Goal: Transaction & Acquisition: Purchase product/service

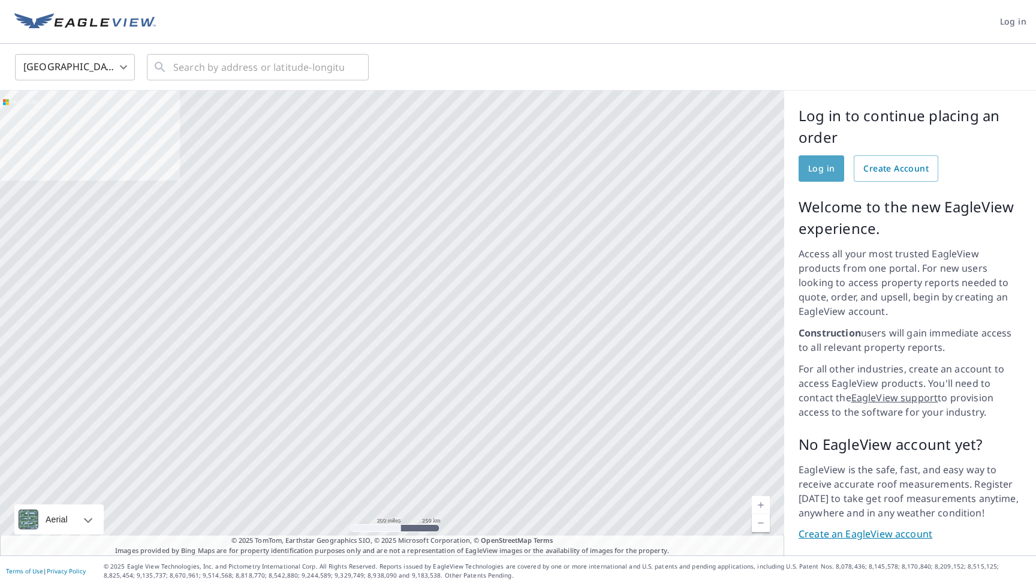
click at [821, 178] on link "Log in" at bounding box center [821, 168] width 46 height 26
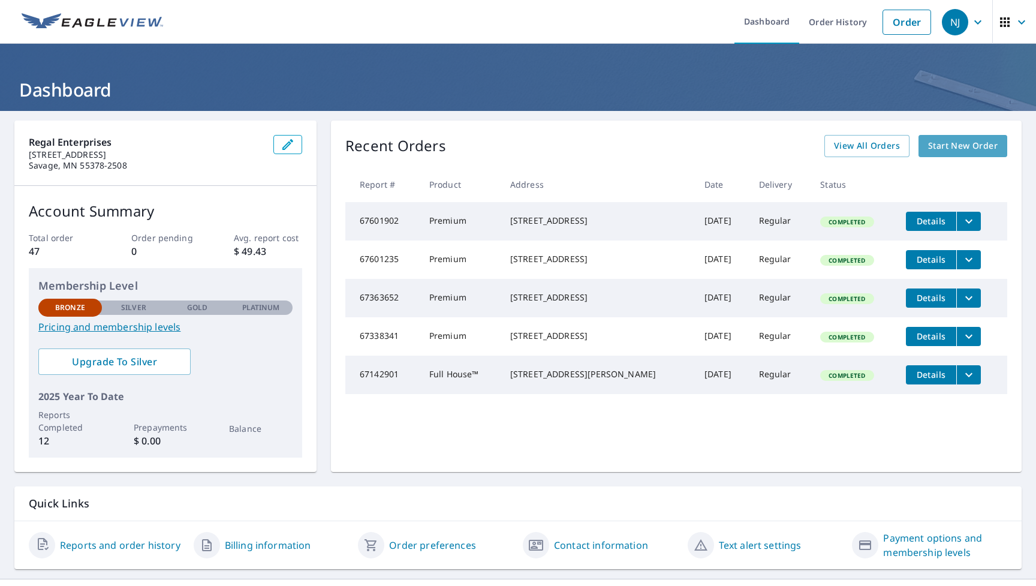
click at [962, 146] on span "Start New Order" at bounding box center [963, 145] width 70 height 15
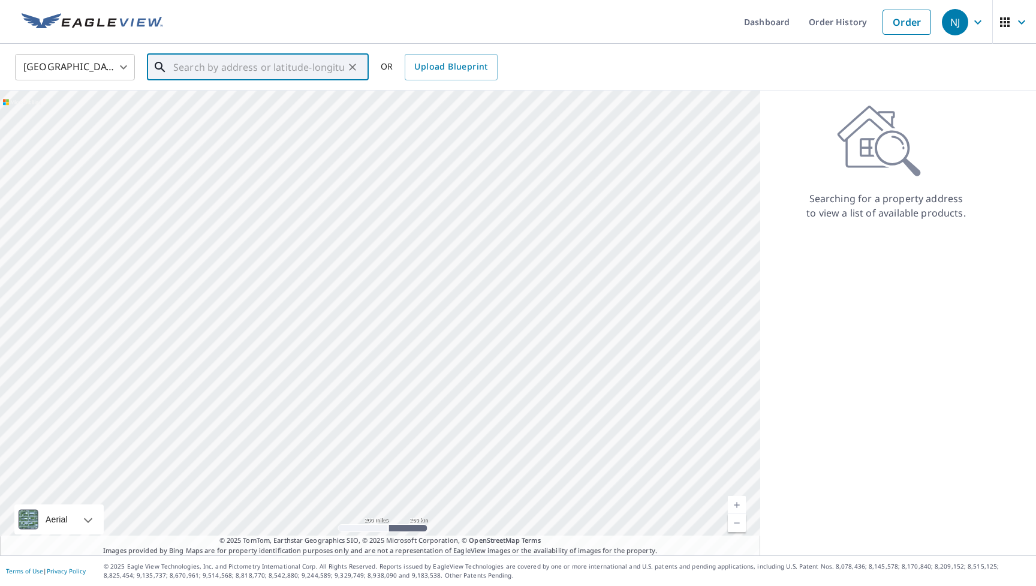
click at [195, 77] on input "text" at bounding box center [258, 67] width 171 height 34
paste input "[STREET_ADDRESS][PERSON_NAME]"
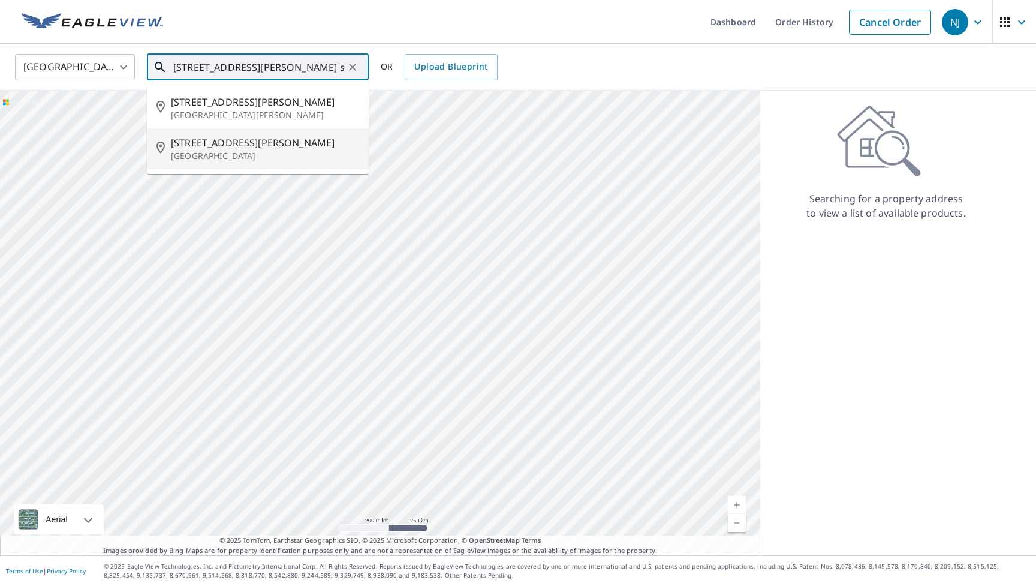
click at [192, 147] on span "[STREET_ADDRESS][PERSON_NAME]" at bounding box center [265, 142] width 188 height 14
type input "[STREET_ADDRESS][PERSON_NAME]"
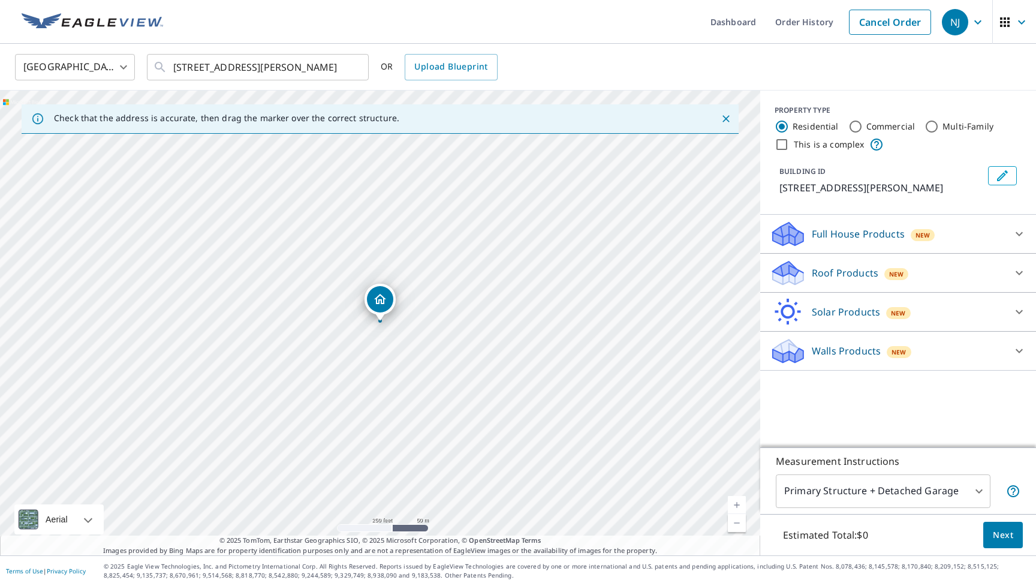
click at [867, 236] on p "Full House Products" at bounding box center [858, 234] width 93 height 14
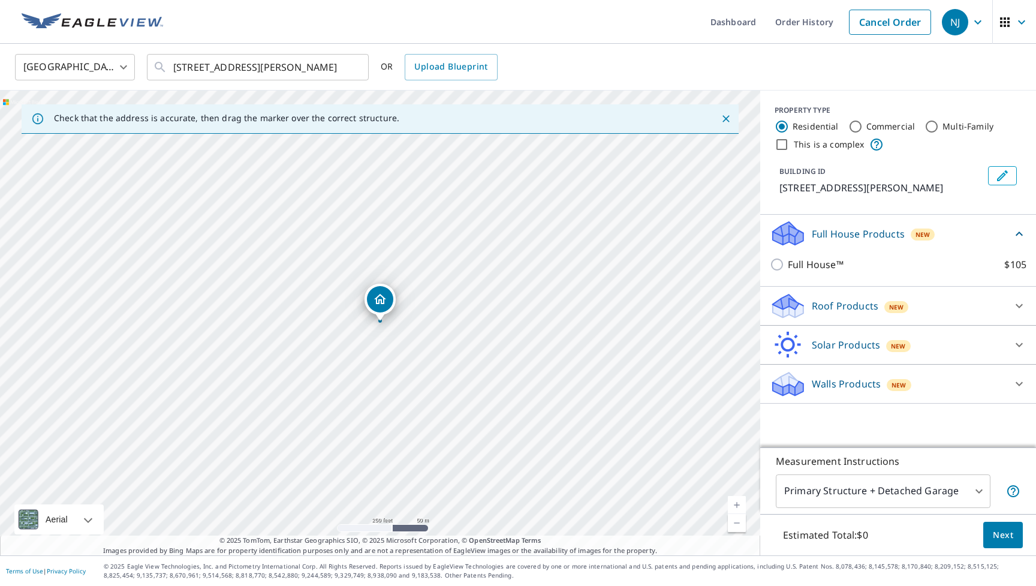
click at [845, 385] on p "Walls Products" at bounding box center [846, 383] width 69 height 14
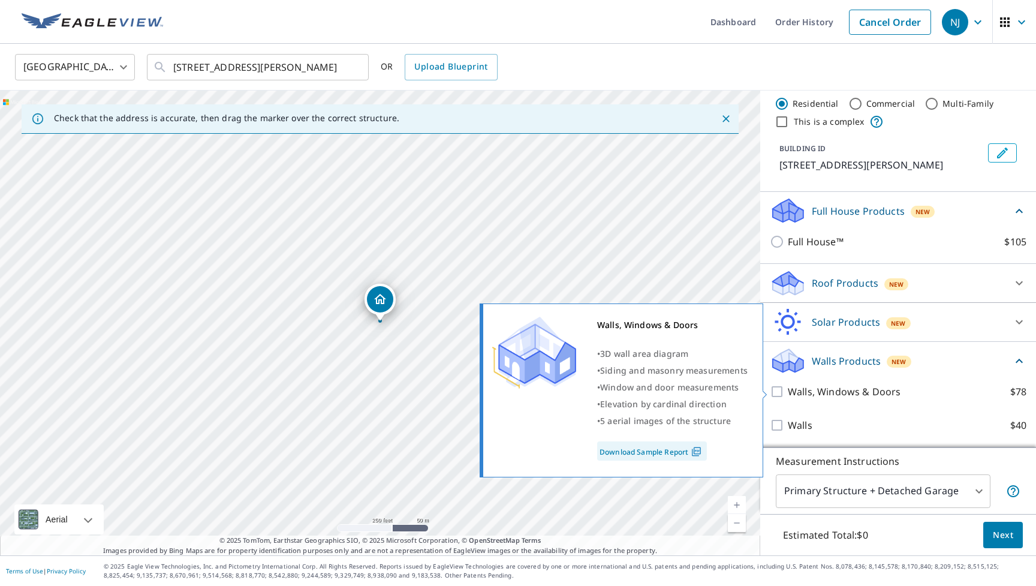
scroll to position [23, 0]
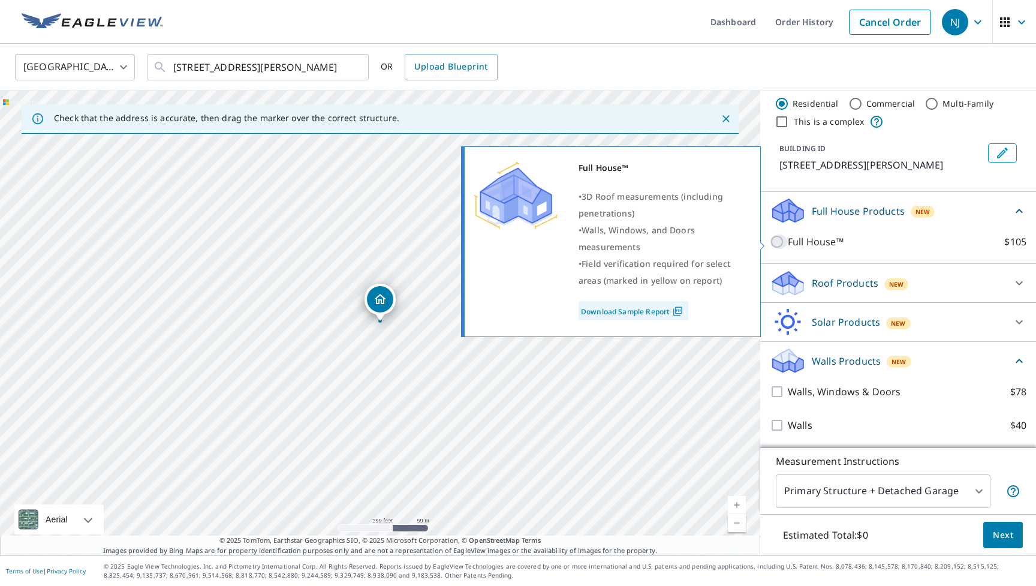
click at [775, 239] on input "Full House™ $105" at bounding box center [779, 241] width 18 height 14
checkbox input "true"
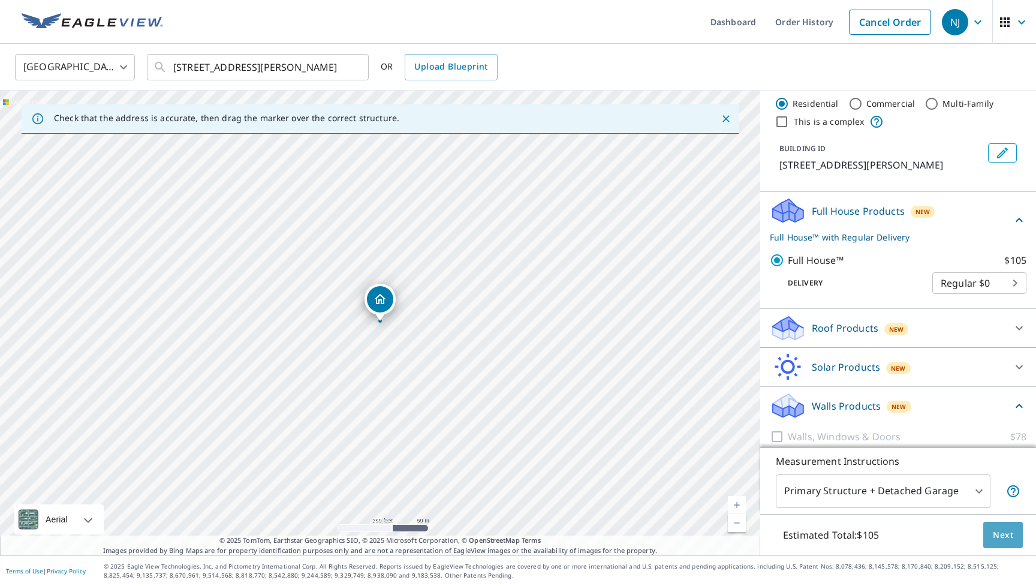
click at [993, 527] on span "Next" at bounding box center [1003, 534] width 20 height 15
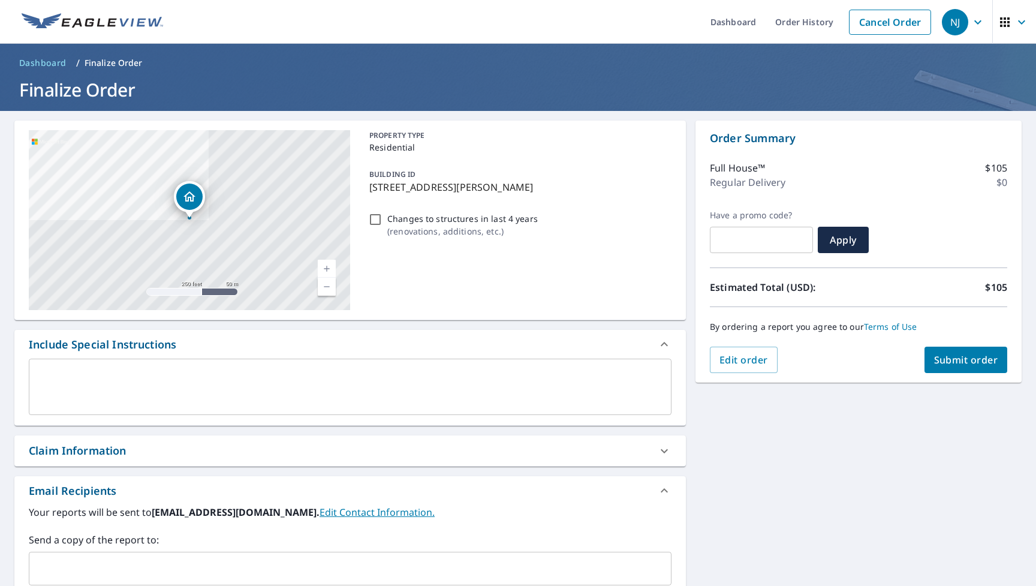
click at [329, 263] on link "Current Level 17, Zoom In" at bounding box center [327, 269] width 18 height 18
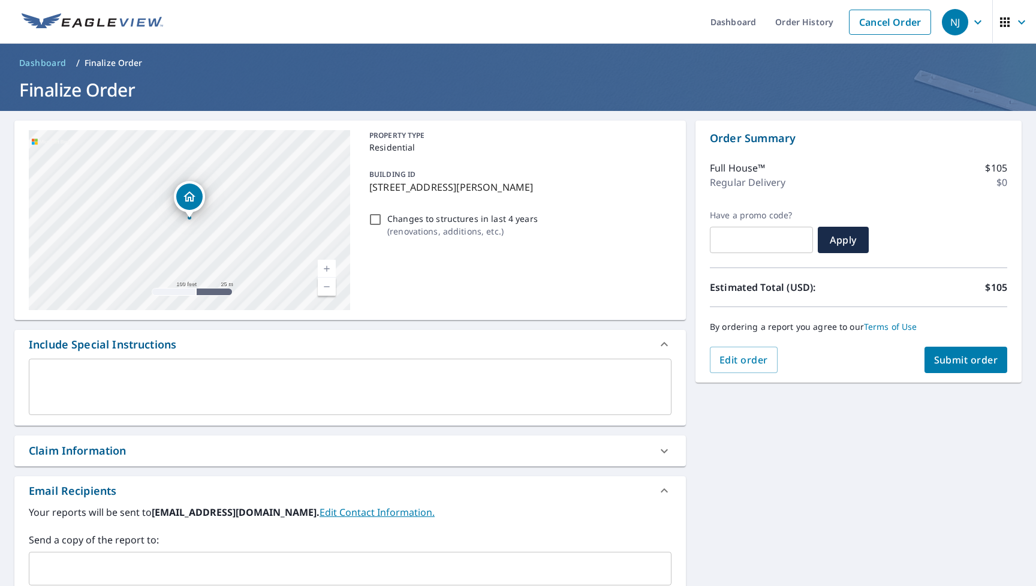
click at [329, 263] on link "Current Level 18, Zoom In" at bounding box center [327, 269] width 18 height 18
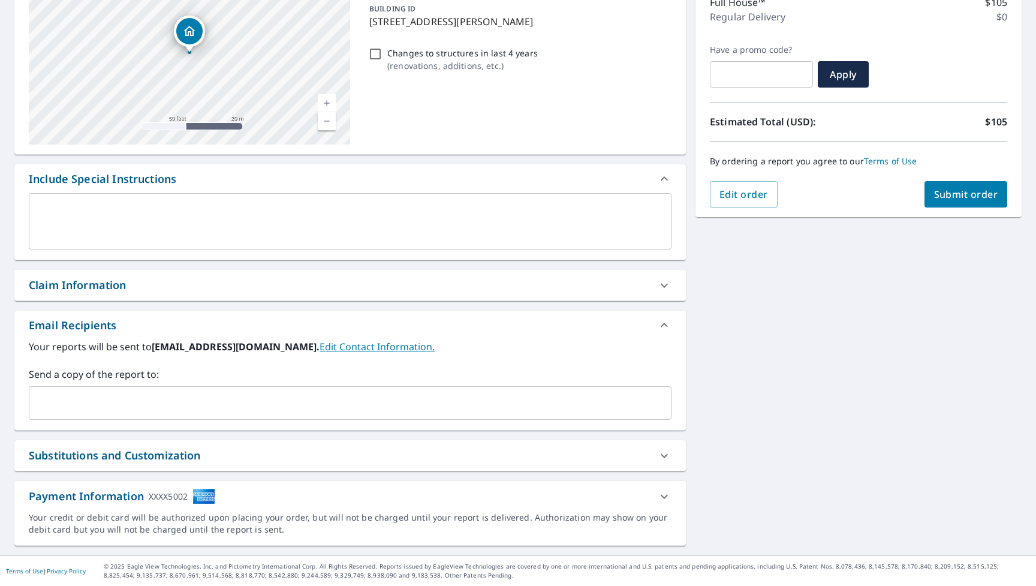
scroll to position [165, 0]
click at [134, 388] on div "​" at bounding box center [350, 403] width 643 height 34
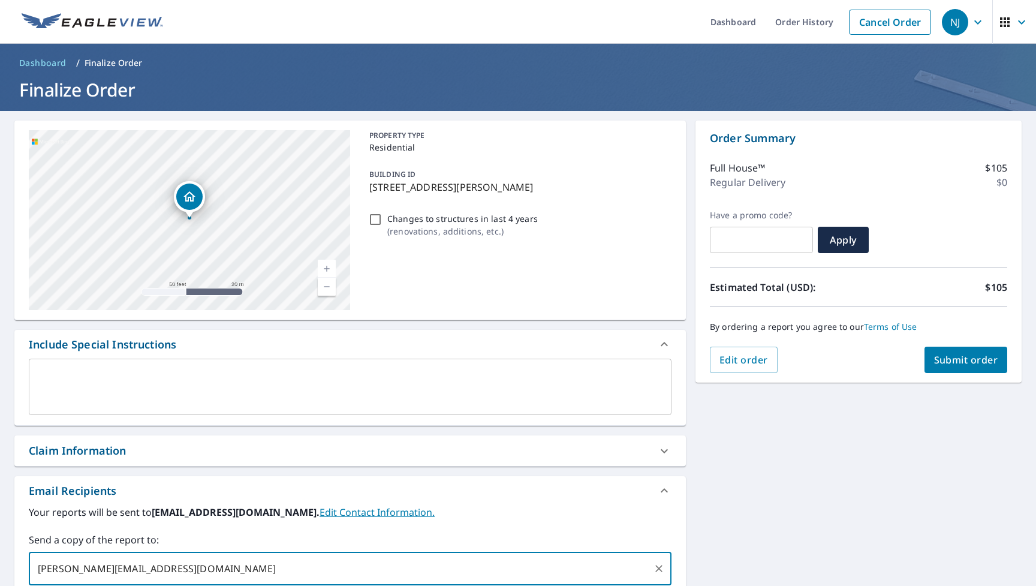
scroll to position [0, 0]
type input "[PERSON_NAME][EMAIL_ADDRESS][DOMAIN_NAME]"
click at [936, 358] on span "Submit order" at bounding box center [966, 359] width 64 height 13
